Goal: Browse casually: Explore the website without a specific task or goal

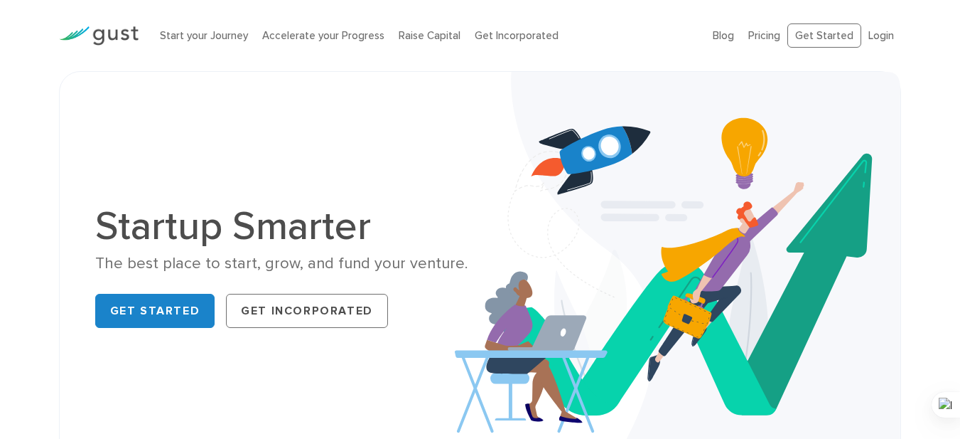
click at [345, 259] on div "The best place to start, grow, and fund your venture." at bounding box center [282, 263] width 375 height 21
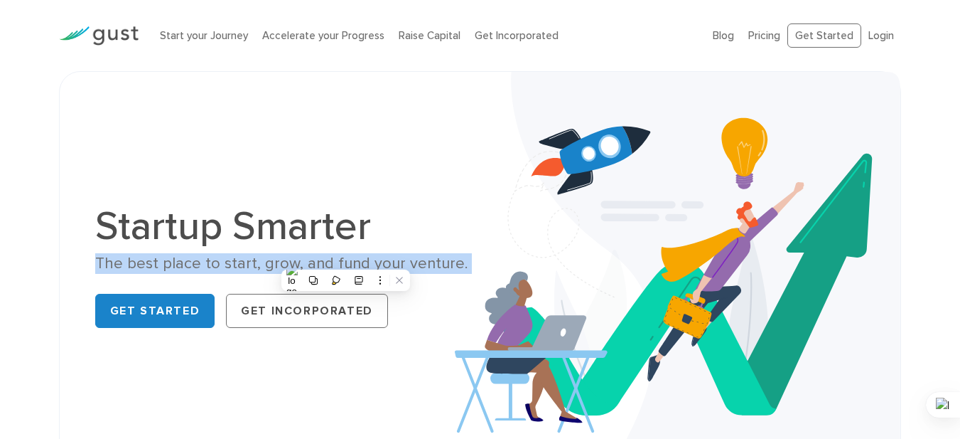
copy div "The best place to start, grow, and fund your venture."
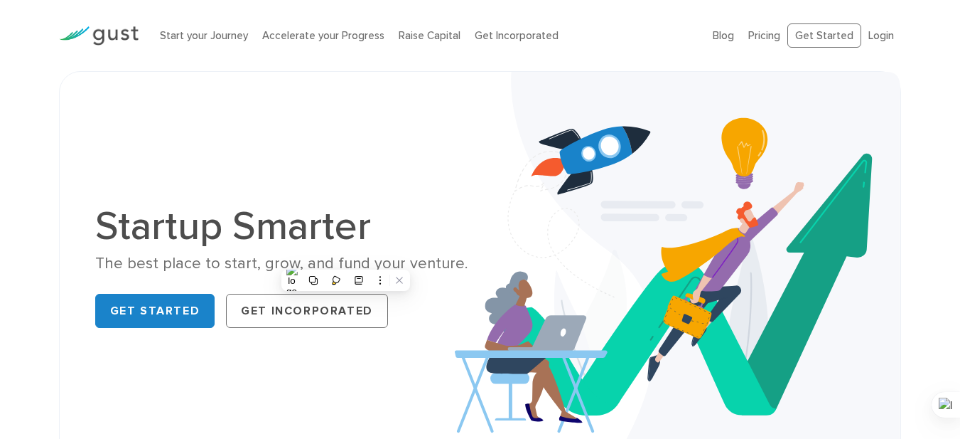
click at [378, 168] on div "Startup Smarter The best place to start, grow, and fund your venture. Get Start…" at bounding box center [481, 269] width 792 height 325
click at [349, 261] on div "The best place to start, grow, and fund your venture." at bounding box center [282, 263] width 375 height 21
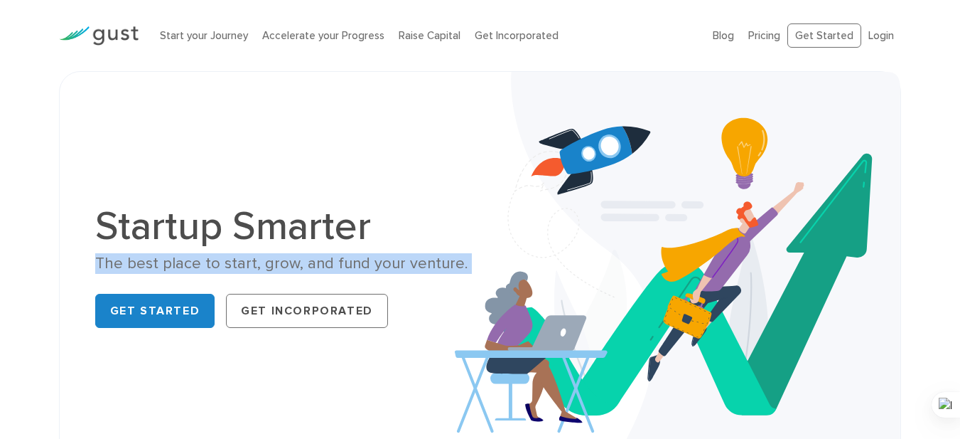
click at [349, 261] on div "The best place to start, grow, and fund your venture." at bounding box center [282, 263] width 375 height 21
click at [318, 284] on icon at bounding box center [316, 282] width 9 height 9
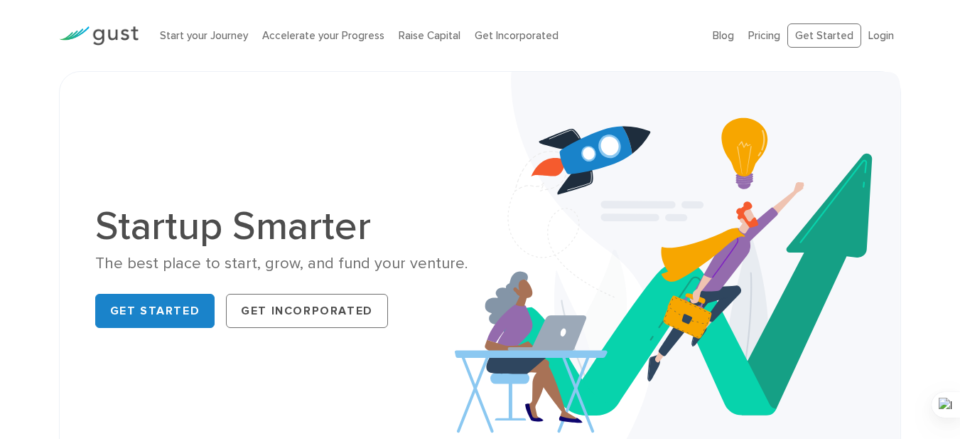
click at [266, 190] on div "Startup Smarter The best place to start, grow, and fund your venture. Get Start…" at bounding box center [481, 269] width 792 height 325
